Goal: Check status: Check status

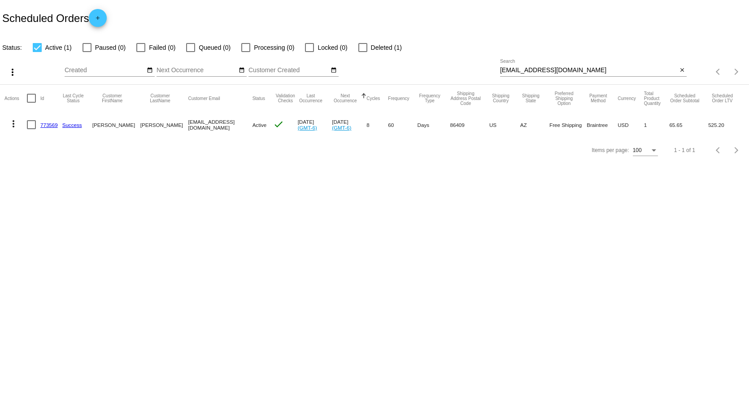
click at [682, 70] on mat-icon "close" at bounding box center [682, 70] width 6 height 7
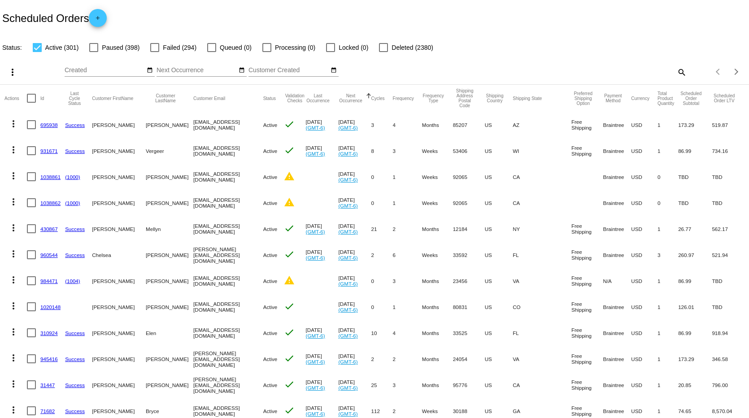
click at [677, 71] on mat-icon "search" at bounding box center [681, 72] width 11 height 14
paste input "[EMAIL_ADDRESS][DOMAIN_NAME]"
type input "[EMAIL_ADDRESS][DOMAIN_NAME]"
click at [511, 11] on div "Scheduled Orders add" at bounding box center [374, 18] width 749 height 36
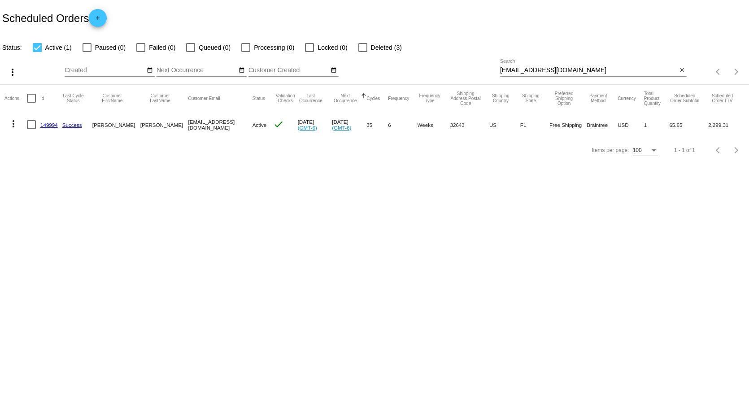
click at [364, 47] on div at bounding box center [362, 47] width 9 height 9
click at [363, 52] on input "Deleted (3)" at bounding box center [363, 52] width 0 height 0
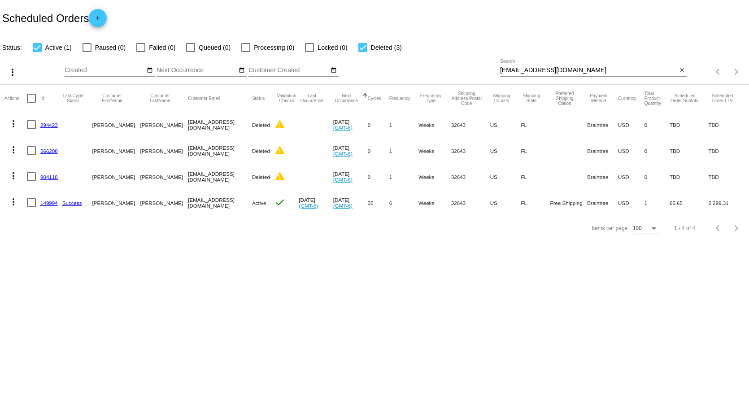
click at [360, 45] on div at bounding box center [362, 47] width 9 height 9
click at [363, 52] on input "Deleted (3)" at bounding box center [363, 52] width 0 height 0
checkbox input "false"
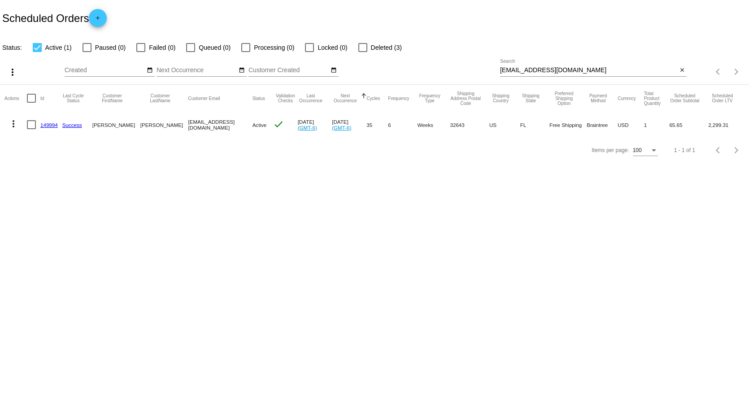
click at [14, 123] on mat-icon "more_vert" at bounding box center [13, 123] width 11 height 11
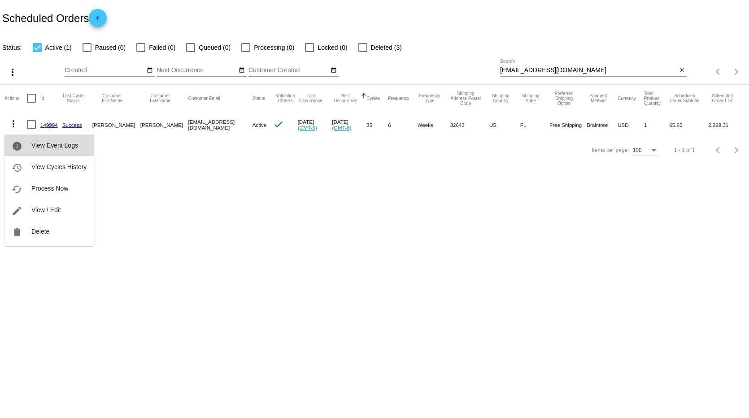
click at [71, 148] on span "View Event Logs" at bounding box center [54, 145] width 47 height 7
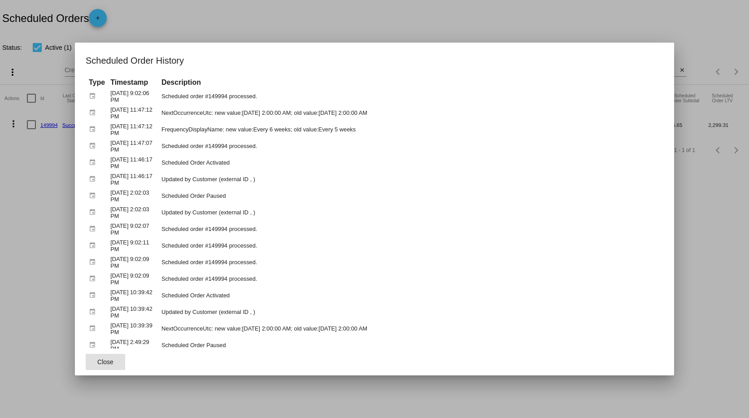
click at [350, 61] on h1 "Scheduled Order History" at bounding box center [375, 60] width 578 height 14
click at [234, 13] on div at bounding box center [374, 209] width 749 height 418
